Goal: Navigation & Orientation: Find specific page/section

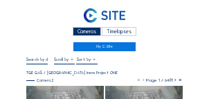
scroll to position [55, 0]
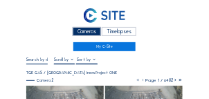
click at [161, 5] on div "Cameras Timelapses My C-Site" at bounding box center [104, 28] width 157 height 46
click at [32, 17] on link at bounding box center [104, 17] width 157 height 18
